Goal: Task Accomplishment & Management: Manage account settings

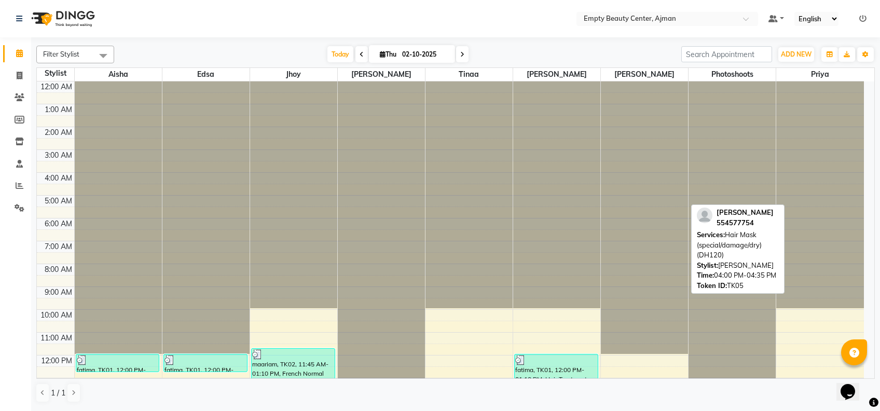
scroll to position [248, 0]
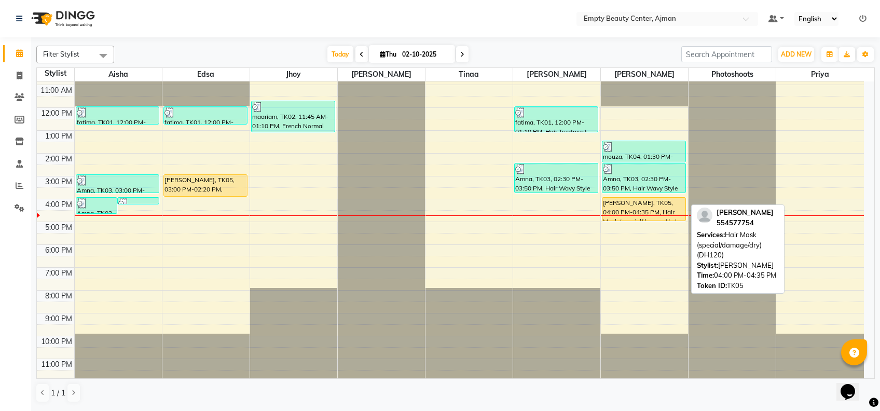
click at [656, 219] on div "mouza, TK04, 01:30 PM-02:30 PM, Hair Treatment (Organic) + Blow Dry Amna, TK03,…" at bounding box center [644, 108] width 87 height 548
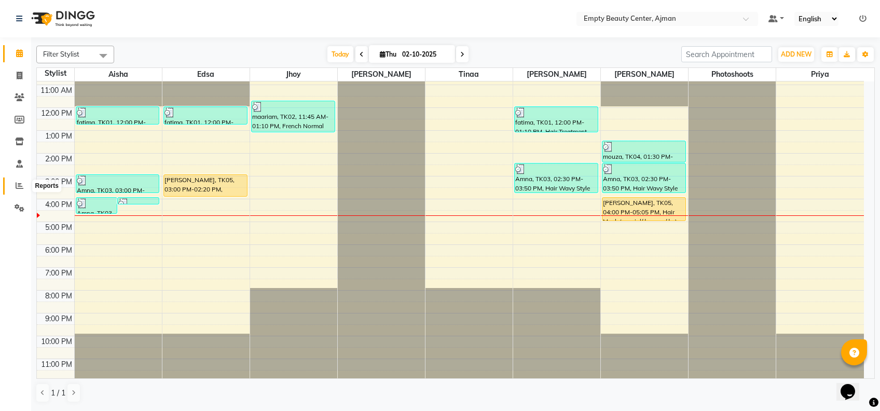
click at [22, 181] on span at bounding box center [19, 186] width 18 height 12
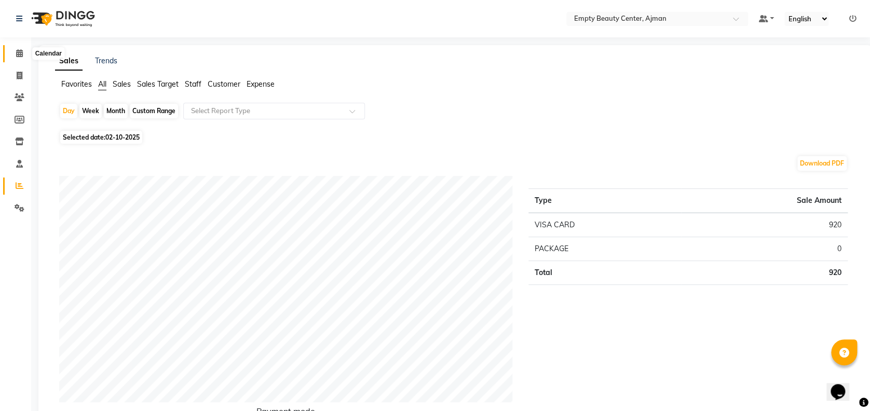
click at [15, 51] on span at bounding box center [19, 54] width 18 height 12
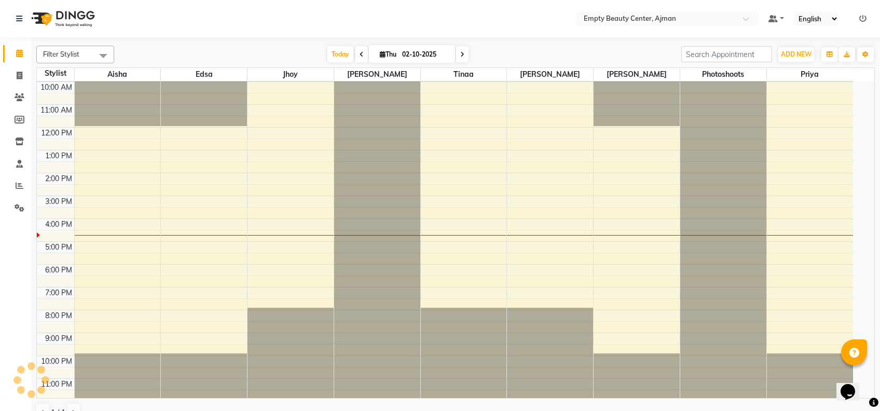
scroll to position [137, 0]
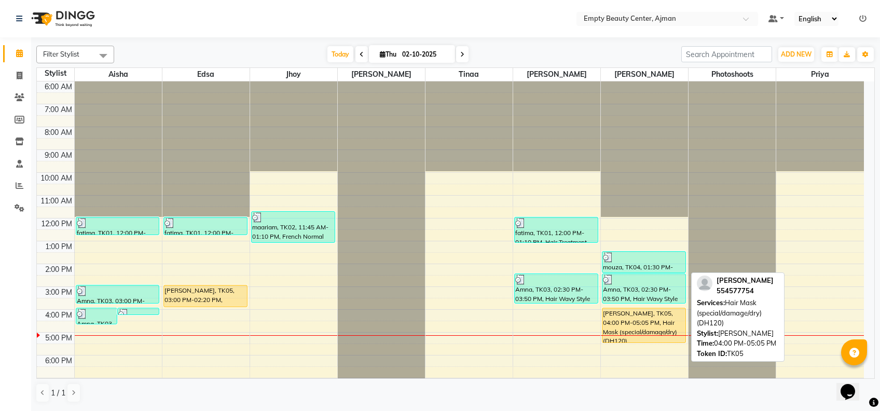
drag, startPoint x: 652, startPoint y: 330, endPoint x: 656, endPoint y: 336, distance: 7.2
click at [656, 336] on div "mouza, TK04, 01:30 PM-02:30 PM, Hair Treatment (Organic) + Blow Dry Amna, TK03,…" at bounding box center [644, 218] width 87 height 548
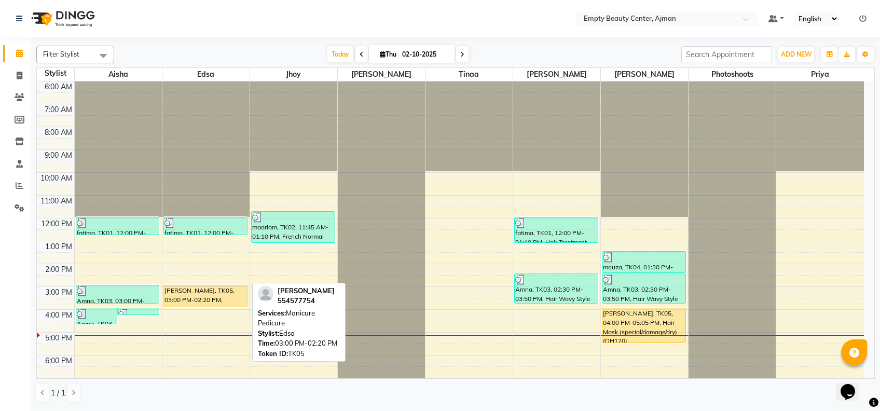
click at [234, 297] on div "seham, TK05, 03:00 PM-02:20 PM, Manicure Pedicure" at bounding box center [205, 295] width 83 height 21
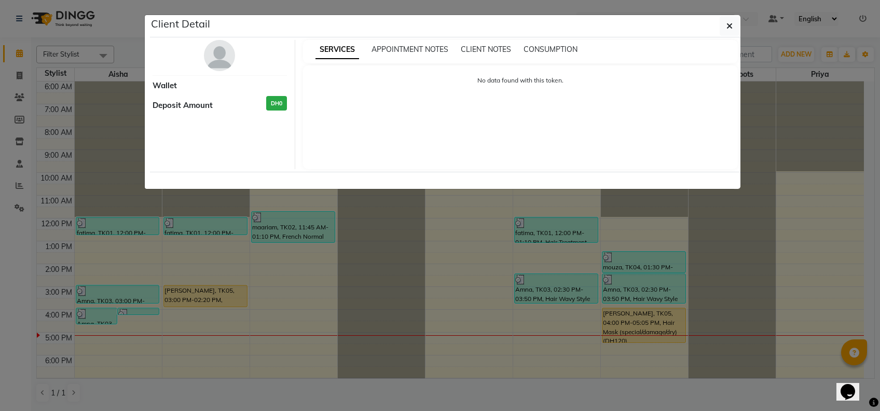
click at [789, 220] on ngb-modal-window "Client Detail Wallet Deposit Amount DH0 SERVICES APPOINTMENT NOTES CLIENT NOTES…" at bounding box center [440, 205] width 880 height 411
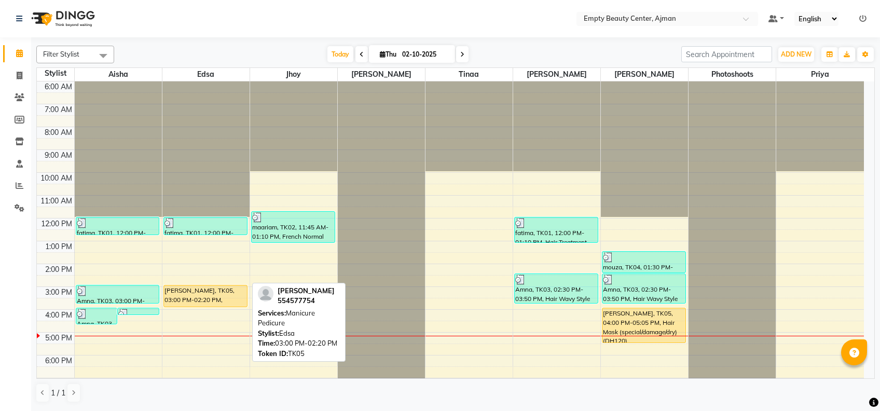
click at [195, 301] on div "seham, TK05, 03:00 PM-02:20 PM, Manicure Pedicure" at bounding box center [205, 295] width 83 height 21
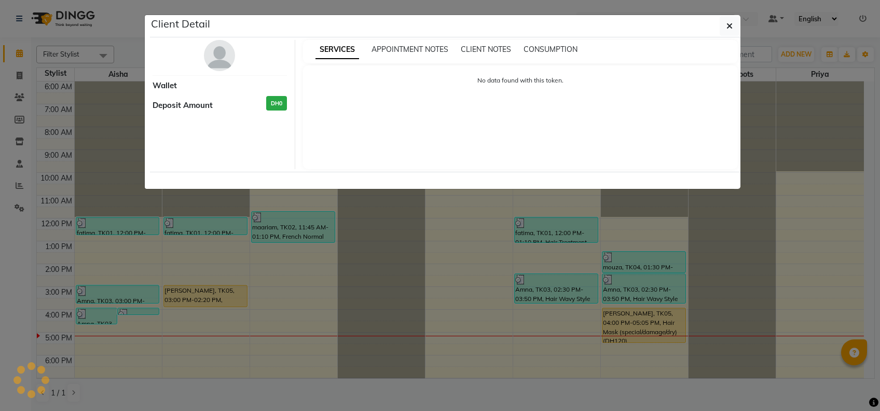
click at [620, 253] on ngb-modal-window "Client Detail Wallet Deposit Amount DH0 SERVICES APPOINTMENT NOTES CLIENT NOTES…" at bounding box center [440, 205] width 880 height 411
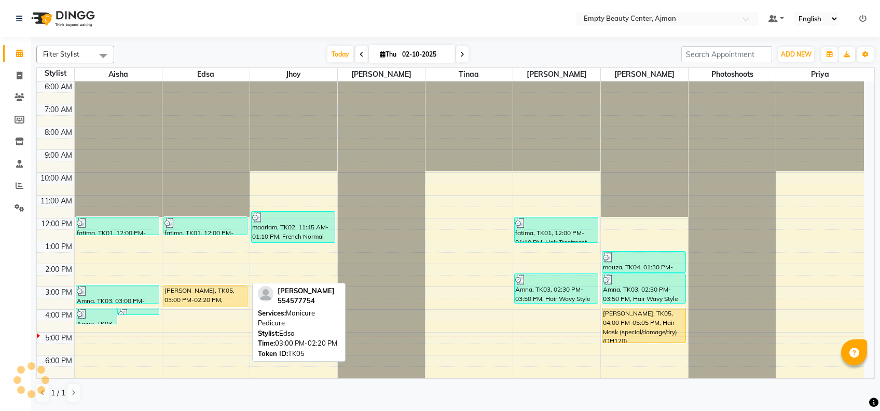
click at [200, 292] on div "seham, TK05, 03:00 PM-02:20 PM, Manicure Pedicure" at bounding box center [205, 295] width 83 height 21
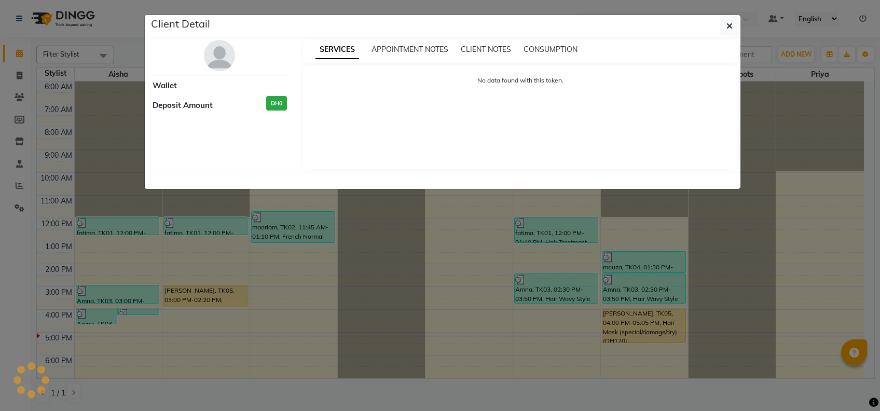
click at [138, 299] on ngb-modal-window "Client Detail Wallet Deposit Amount DH0 SERVICES APPOINTMENT NOTES CLIENT NOTES…" at bounding box center [440, 205] width 880 height 411
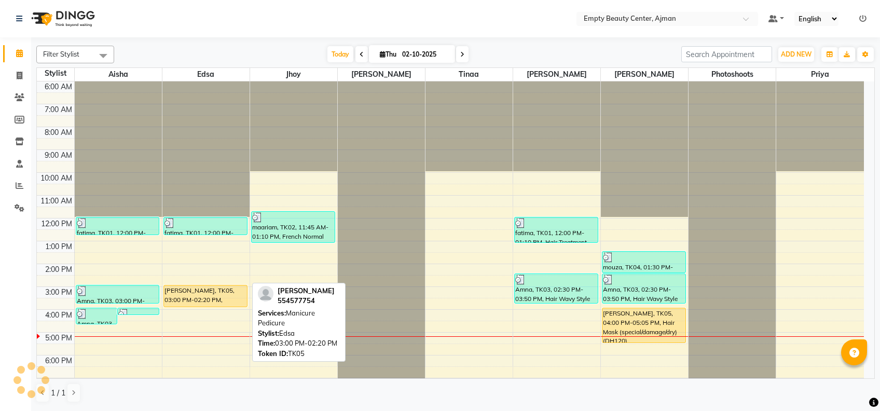
scroll to position [248, 0]
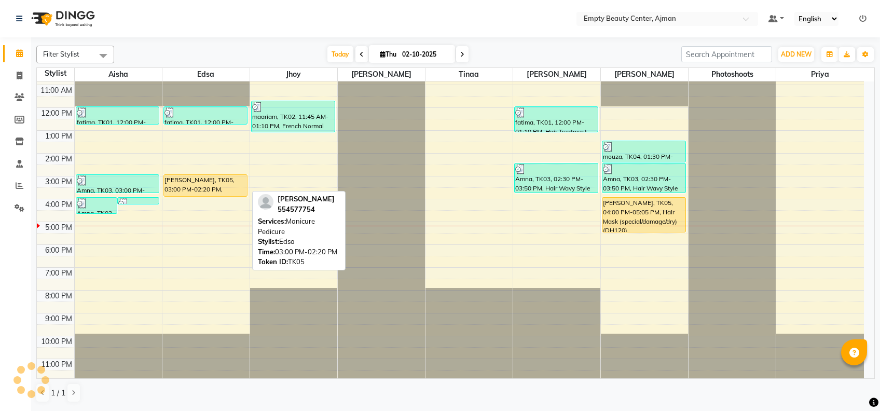
click at [212, 184] on div "seham, TK05, 03:00 PM-02:20 PM, Manicure Pedicure" at bounding box center [205, 185] width 83 height 21
select select "1"
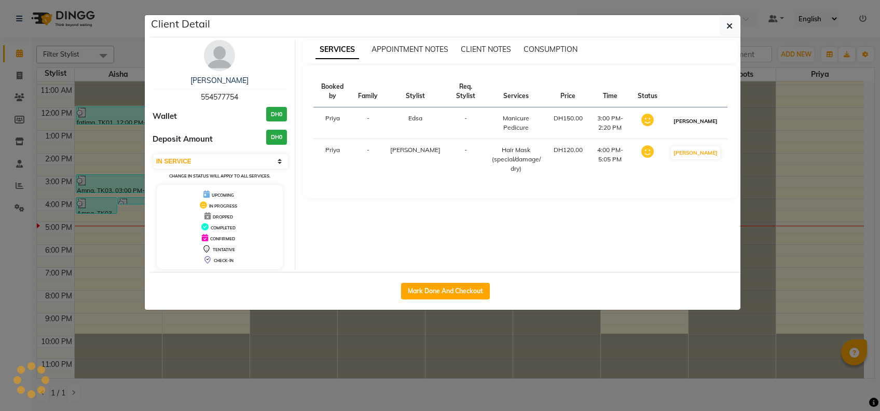
click at [710, 115] on button "MARK DONE" at bounding box center [695, 121] width 49 height 13
click at [804, 169] on ngb-modal-window "Client Detail seham 554577754 Wallet DH0 Deposit Amount DH0 Select IN SERVICE C…" at bounding box center [440, 205] width 880 height 411
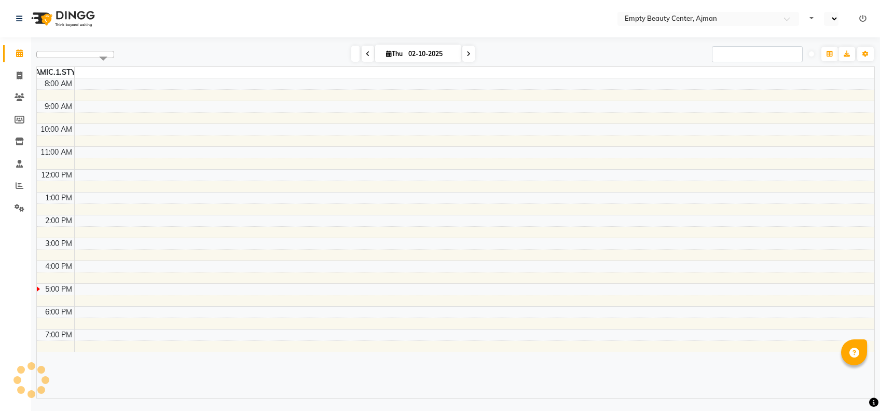
select select "en"
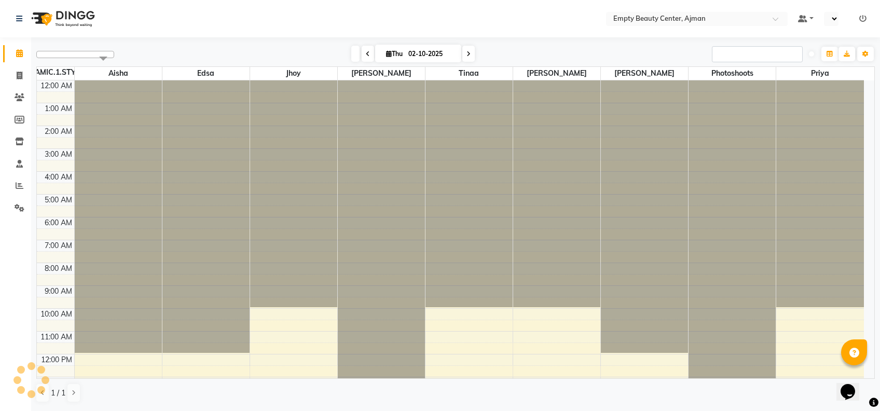
scroll to position [137, 0]
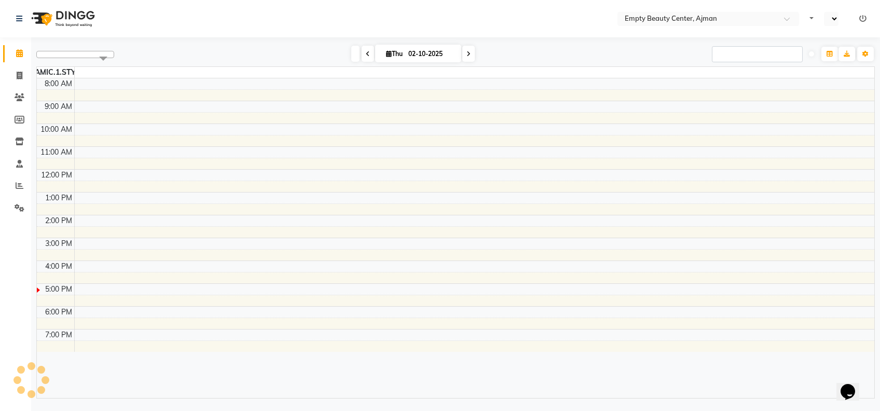
select select "en"
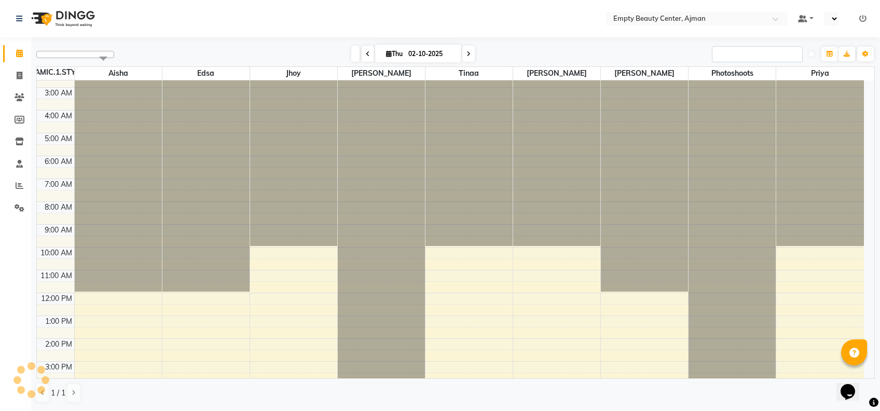
scroll to position [137, 0]
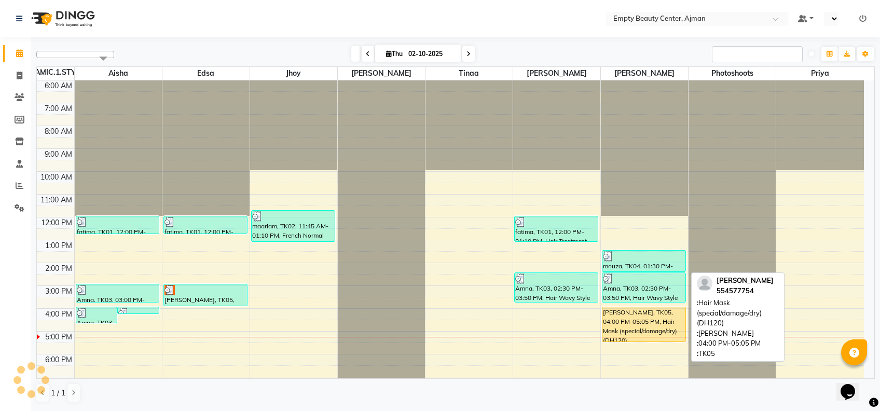
click at [631, 331] on div "mouza, TK04, 01:30 PM-02:30 PM, Hair Treatment (Organic) + Blow Dry Amna, TK03,…" at bounding box center [644, 217] width 87 height 548
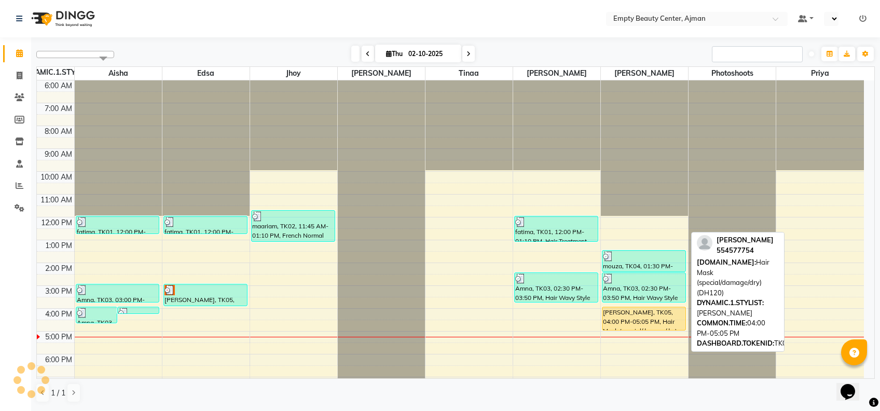
drag, startPoint x: 635, startPoint y: 340, endPoint x: 633, endPoint y: 328, distance: 12.1
click at [633, 328] on div "mouza, TK04, 01:30 PM-02:30 PM, Hair Treatment (Organic) + Blow Dry Amna, TK03,…" at bounding box center [644, 217] width 87 height 548
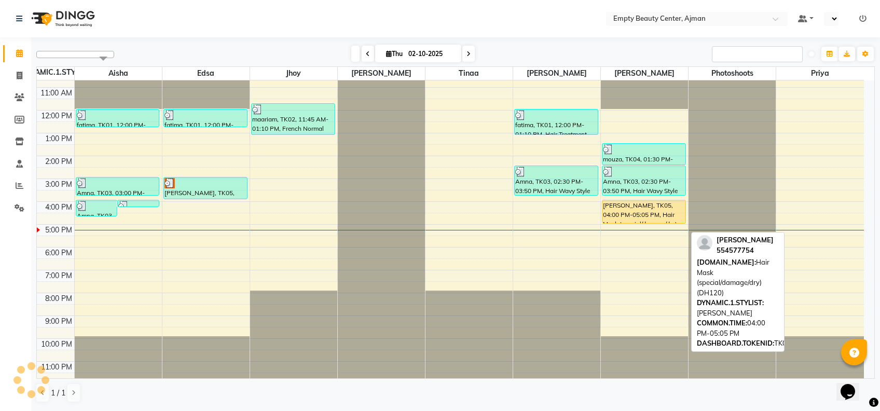
scroll to position [247, 0]
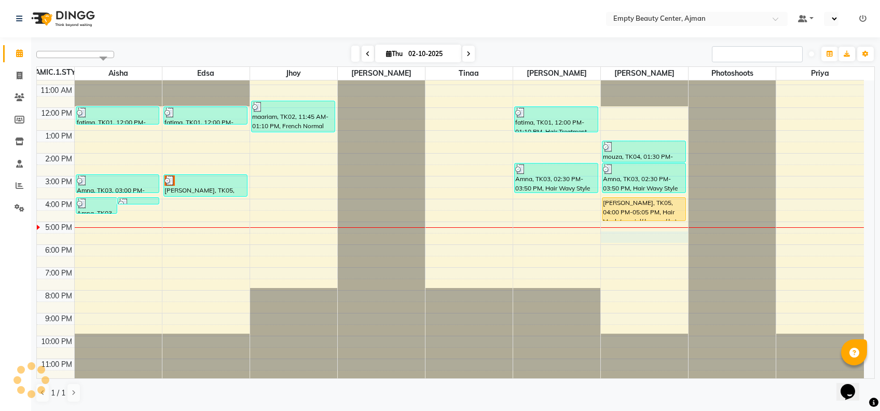
click at [625, 235] on div "12:00 AM 1:00 AM 2:00 AM 3:00 AM 4:00 AM 5:00 AM 6:00 AM 7:00 AM 8:00 AM 9:00 A…" at bounding box center [450, 108] width 827 height 548
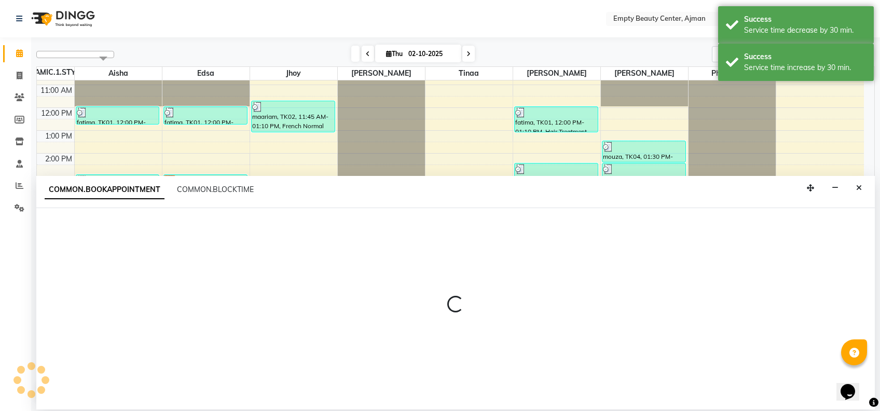
select select "57154"
select select "1050"
select select "tentative"
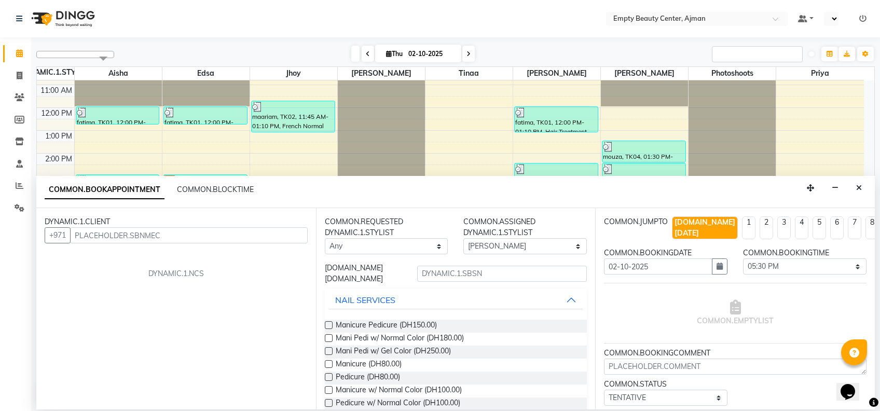
click at [158, 237] on input "text" at bounding box center [189, 235] width 238 height 16
click at [154, 257] on span "552546687" at bounding box center [134, 257] width 47 height 10
type input "552546687"
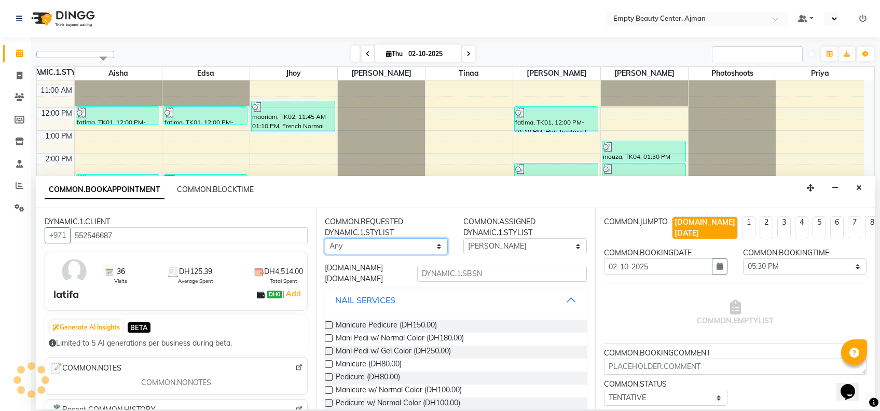
click at [374, 250] on select "Any Aisha Edsa jhoy Meaza Photoshoots Priya Shiela Tinaa Yeshi" at bounding box center [387, 246] width 124 height 16
select select "57154"
click at [325, 238] on select "Any Aisha Edsa jhoy Meaza Photoshoots Priya Shiela Tinaa Yeshi" at bounding box center [387, 246] width 124 height 16
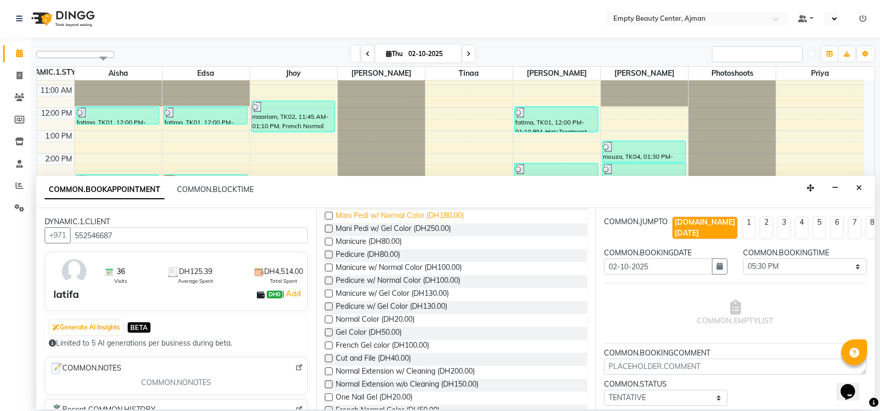
scroll to position [0, 0]
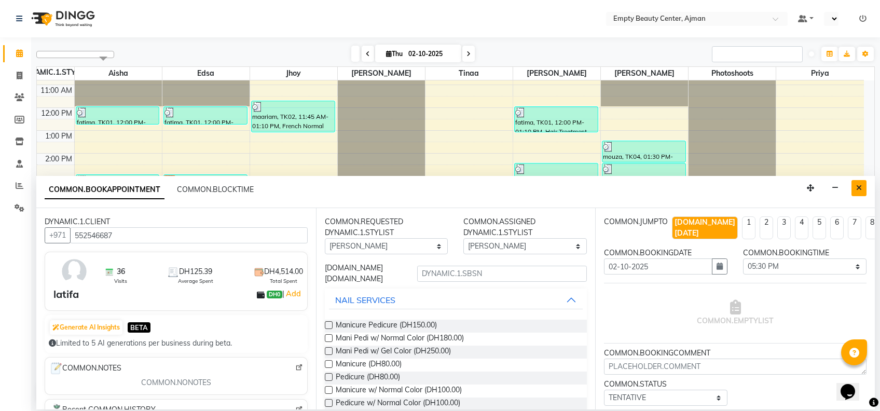
click at [854, 190] on button "Close" at bounding box center [859, 188] width 15 height 16
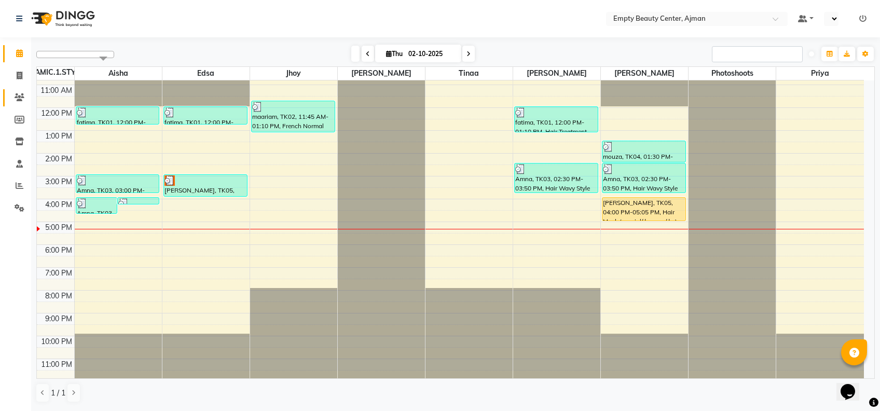
click at [19, 101] on icon at bounding box center [20, 97] width 10 height 8
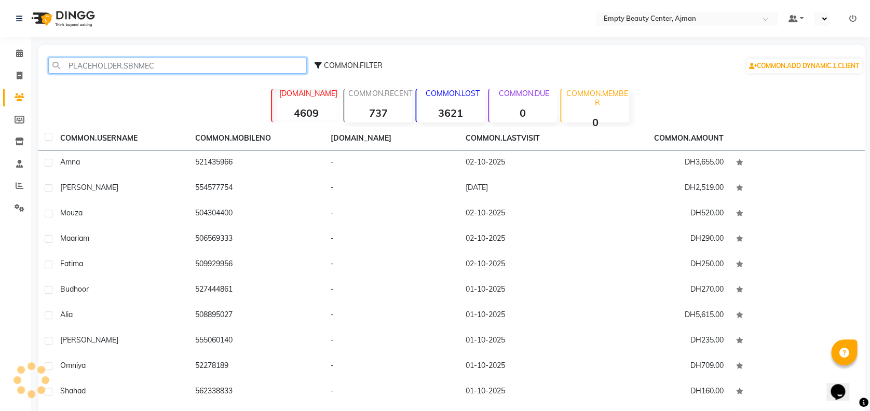
click at [235, 62] on input "text" at bounding box center [177, 66] width 258 height 16
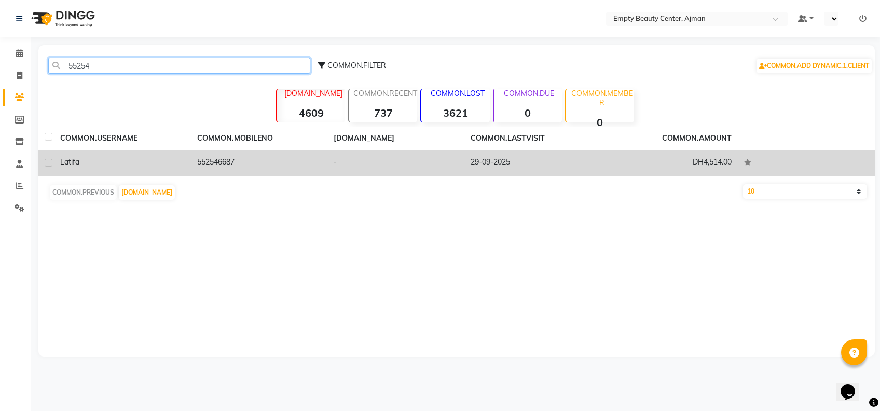
type input "55254"
click at [324, 172] on td "552546687" at bounding box center [259, 163] width 137 height 25
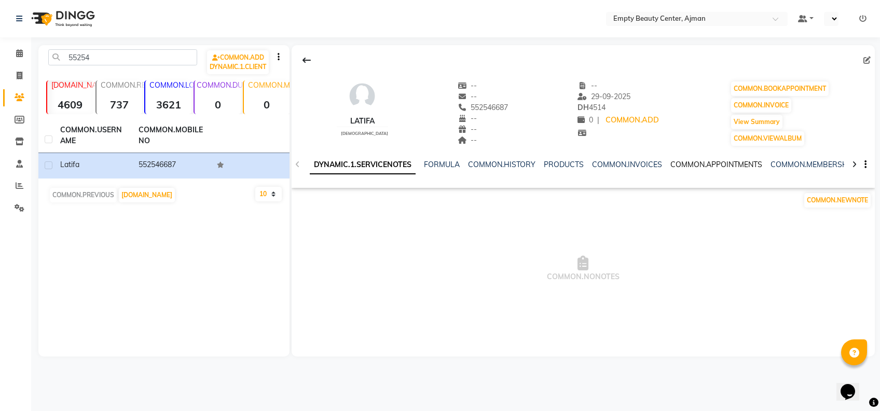
click at [701, 162] on link "COMMON.APPOINTMENTS" at bounding box center [717, 164] width 92 height 9
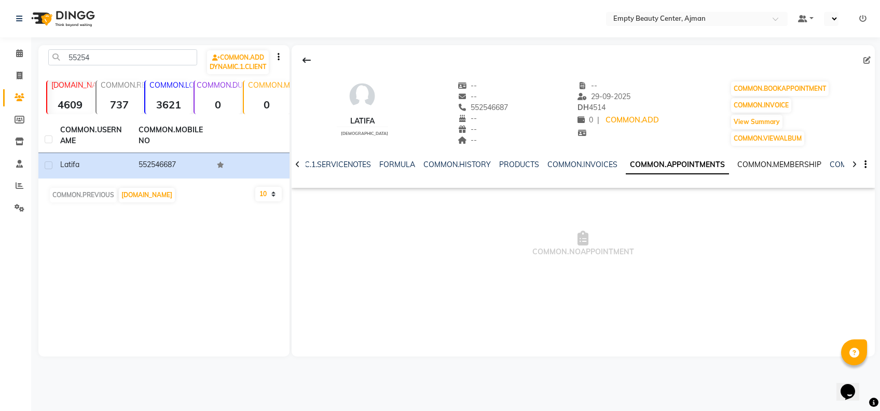
click at [777, 166] on link "COMMON.MEMBERSHIP" at bounding box center [780, 164] width 84 height 9
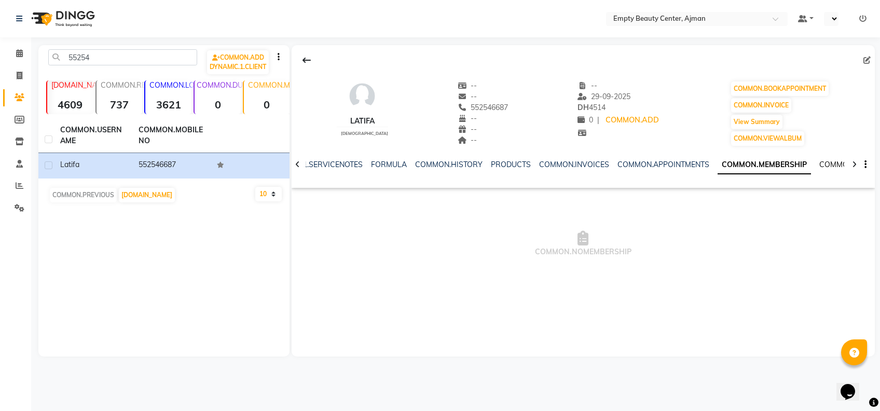
click at [831, 162] on link "COMMON.PACKAGES" at bounding box center [857, 164] width 74 height 9
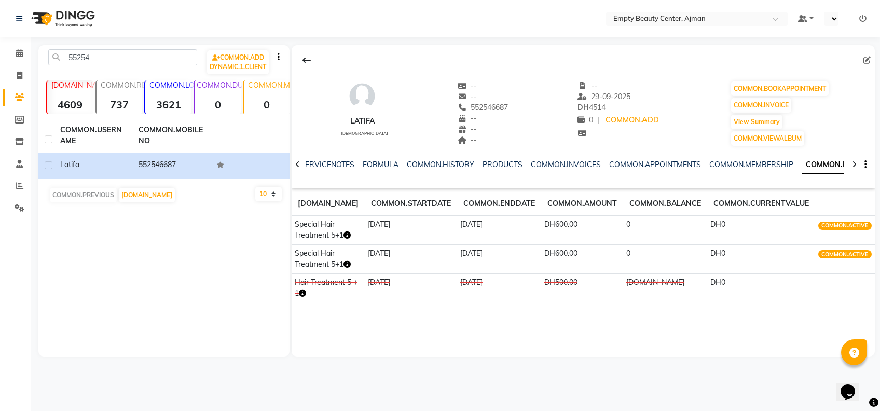
click at [853, 162] on icon at bounding box center [854, 164] width 5 height 7
click at [823, 162] on link "COMMON.PACKAGES" at bounding box center [836, 165] width 84 height 19
click at [764, 118] on button "View Summary" at bounding box center [756, 122] width 51 height 15
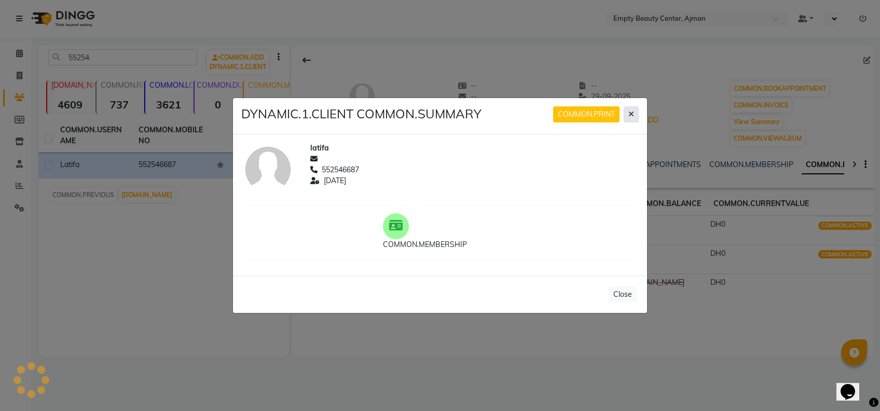
click at [631, 117] on icon at bounding box center [632, 114] width 6 height 7
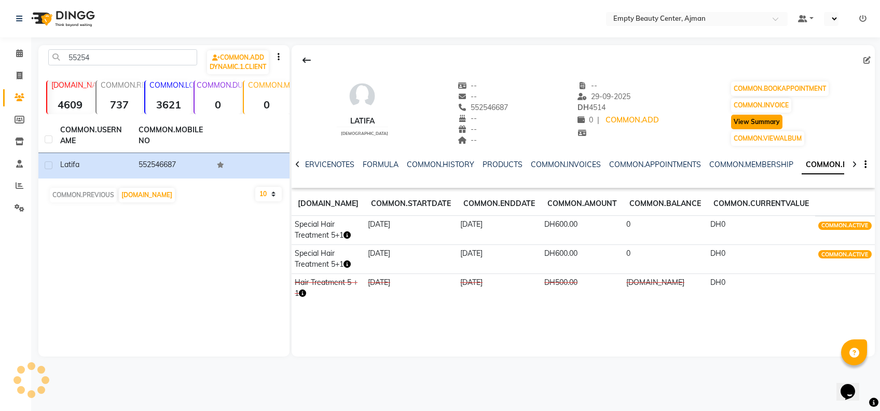
click at [747, 127] on button "View Summary" at bounding box center [756, 122] width 51 height 15
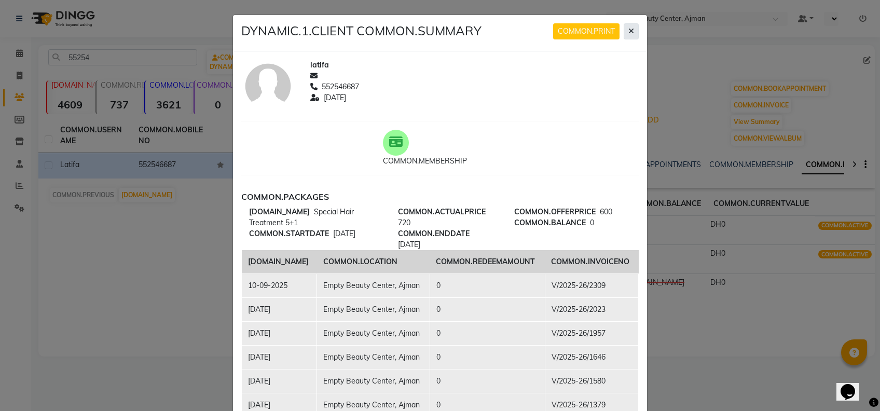
click at [629, 32] on icon at bounding box center [632, 31] width 6 height 7
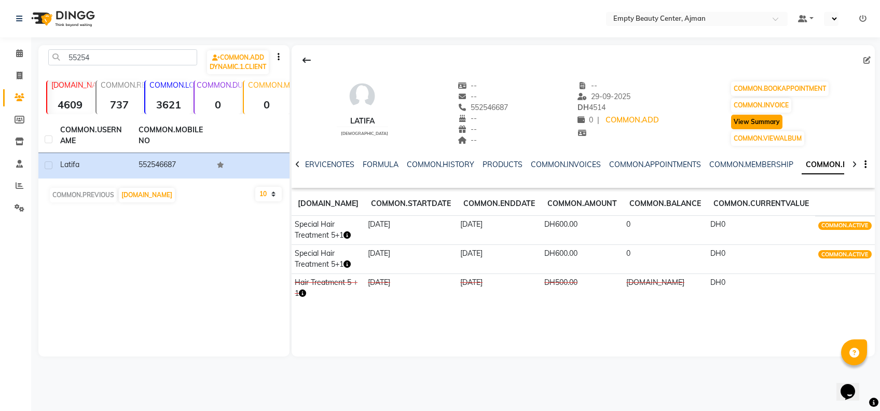
click at [758, 116] on button "View Summary" at bounding box center [756, 122] width 51 height 15
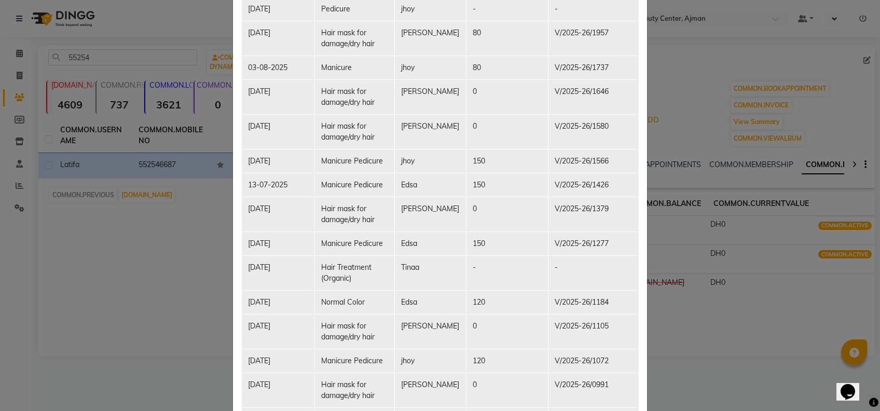
scroll to position [848, 0]
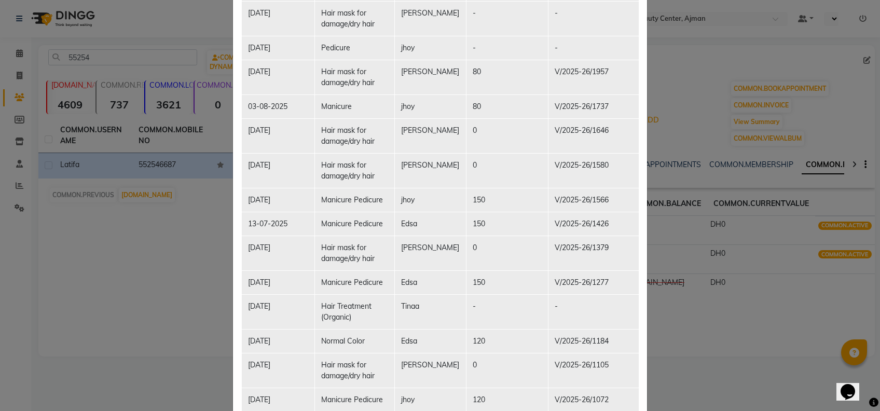
click at [198, 157] on ngb-modal-window "DYNAMIC.1.CLIENT COMMON.SUMMARY COMMON.PRINT latifa 552546687 2025-09-29 COMMON…" at bounding box center [440, 205] width 880 height 411
click at [58, 61] on ngb-modal-window "DYNAMIC.1.CLIENT COMMON.SUMMARY COMMON.PRINT latifa 552546687 2025-09-29 COMMON…" at bounding box center [440, 205] width 880 height 411
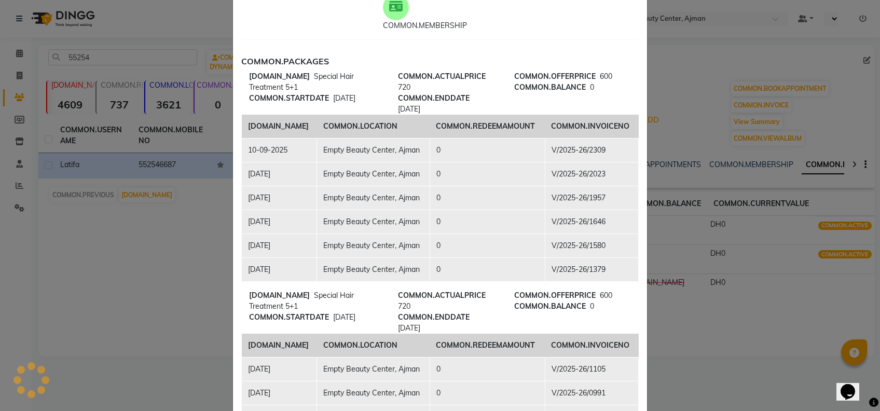
scroll to position [0, 0]
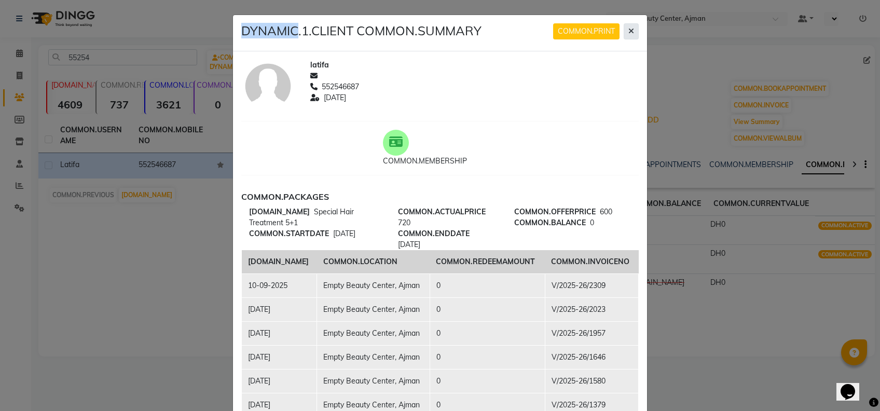
click at [629, 33] on icon at bounding box center [632, 31] width 6 height 7
